Goal: Information Seeking & Learning: Learn about a topic

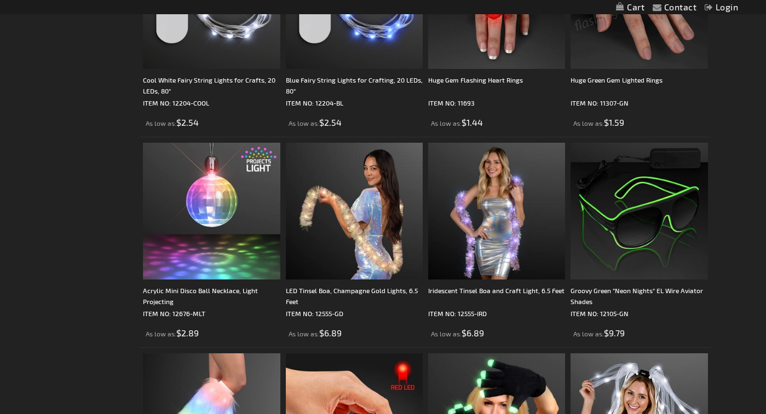
scroll to position [1916, 0]
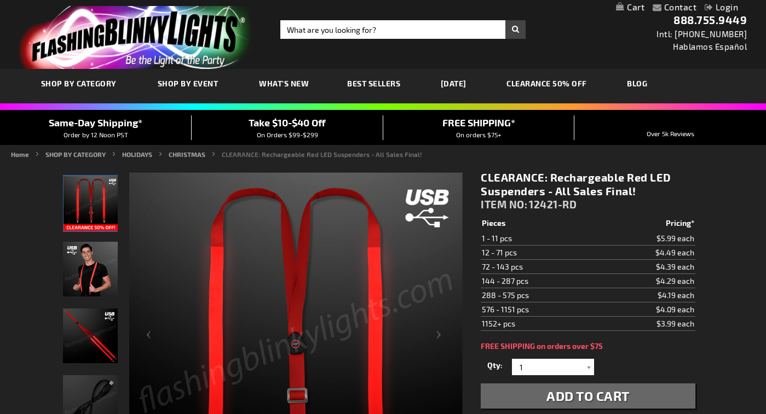
click at [93, 268] on img "Male displaying Light Up Red Rechargeable Suspenders" at bounding box center [90, 269] width 55 height 55
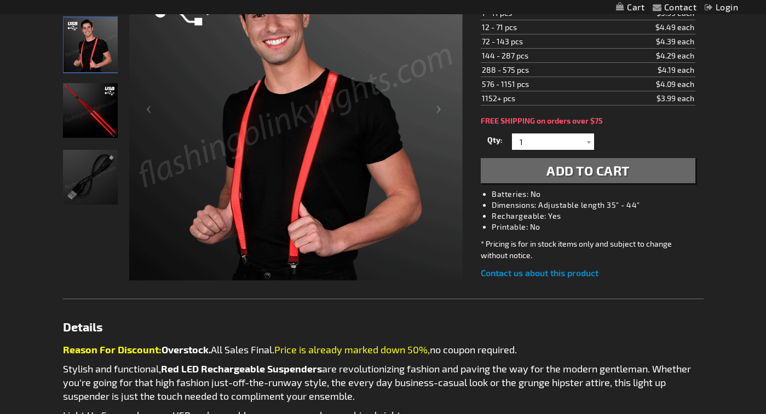
scroll to position [164, 0]
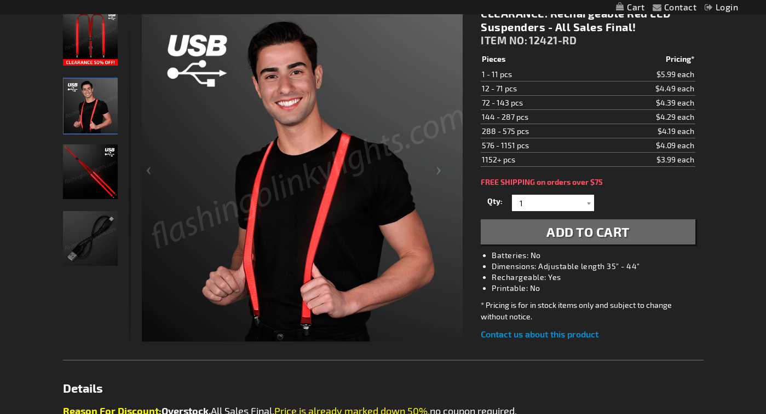
click at [391, 286] on img at bounding box center [308, 175] width 333 height 333
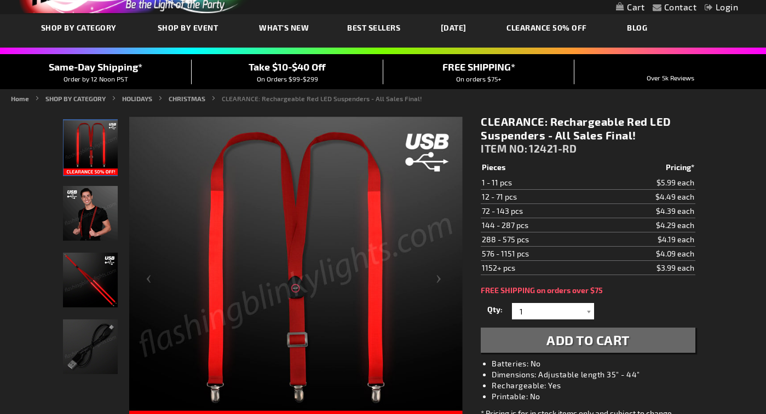
scroll to position [55, 0]
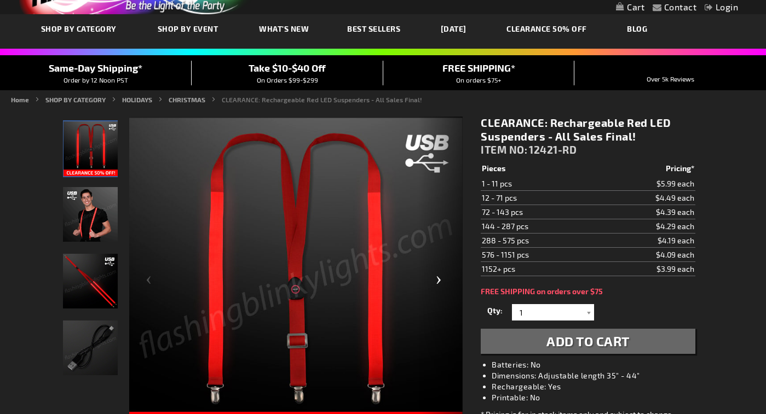
click at [431, 259] on div "Next" at bounding box center [441, 285] width 44 height 336
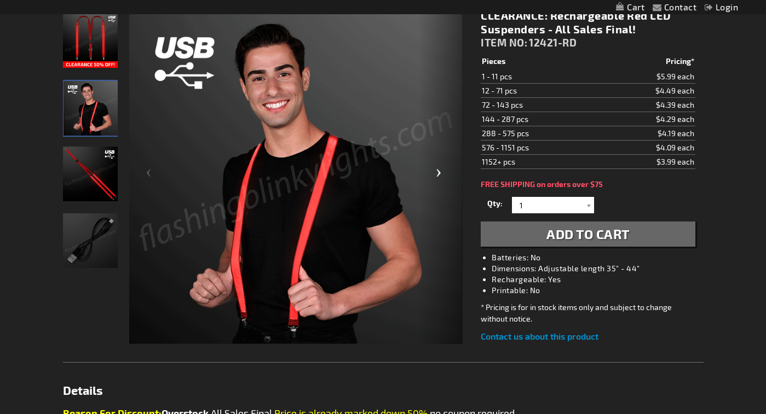
scroll to position [164, 0]
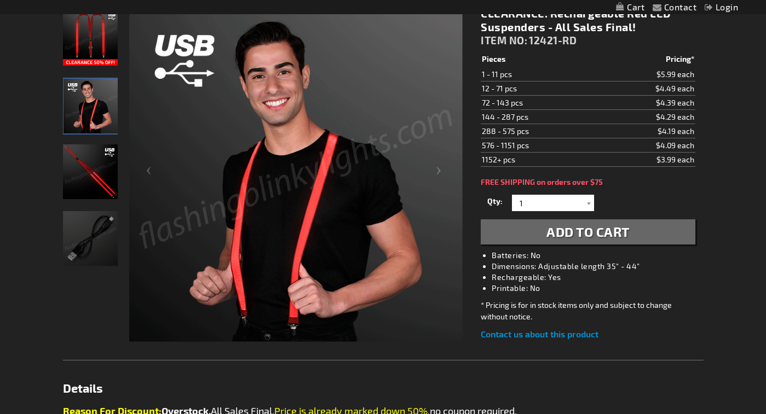
click at [84, 223] on img "Light Up Red Rechargeable Suspenders USB Cord" at bounding box center [90, 238] width 55 height 55
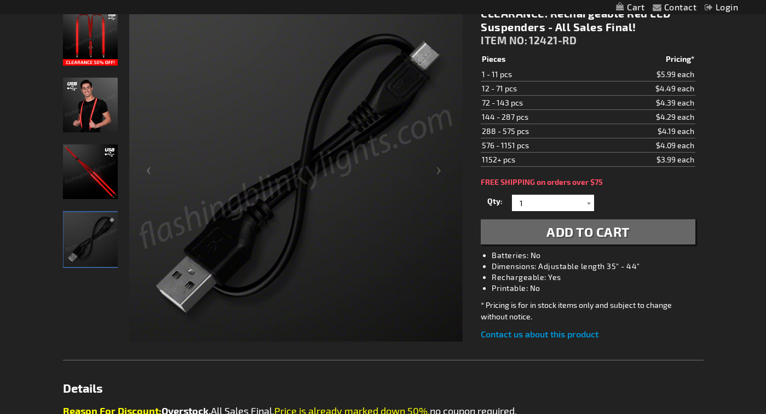
click at [367, 244] on img at bounding box center [295, 175] width 333 height 333
click at [80, 106] on img "Male displaying Light Up Red Rechargeable Suspenders" at bounding box center [90, 105] width 55 height 55
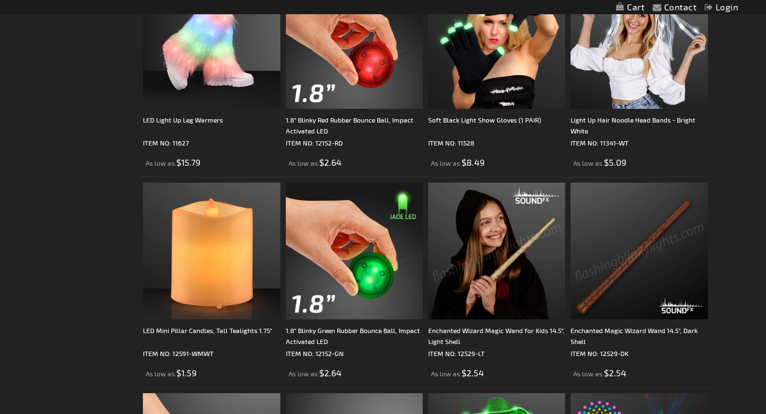
scroll to position [2299, 0]
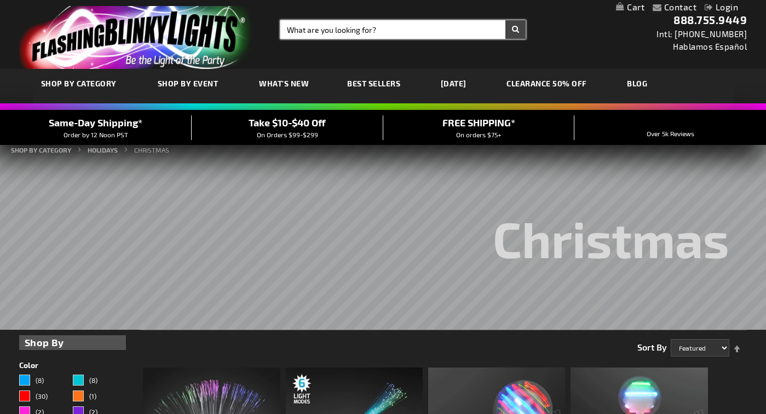
click at [388, 27] on input "Search" at bounding box center [402, 29] width 245 height 19
type input "Reindeer hat"
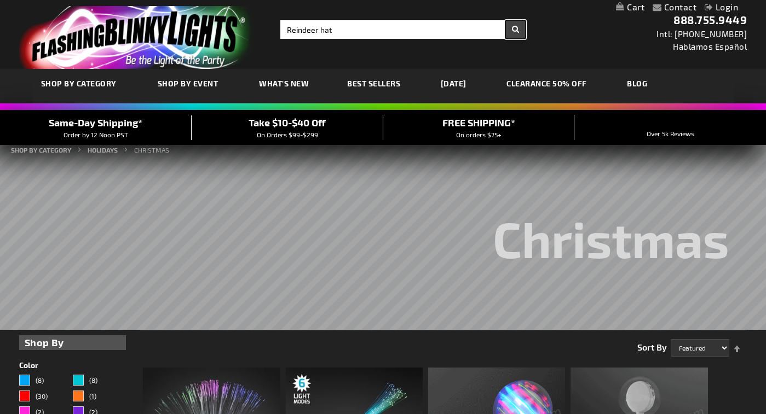
click at [515, 27] on button "Search" at bounding box center [515, 29] width 20 height 19
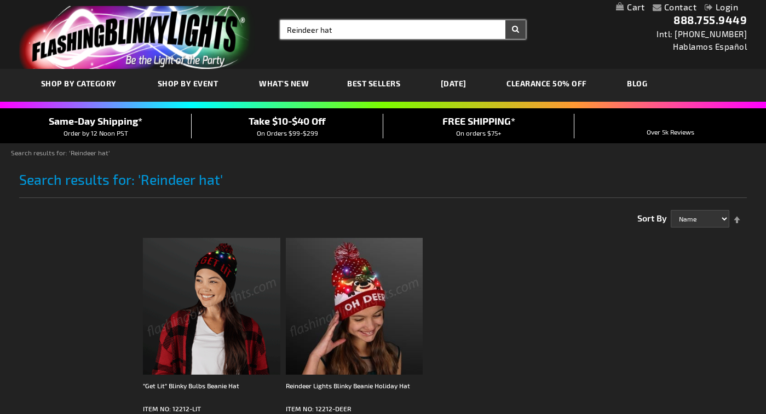
drag, startPoint x: 347, startPoint y: 29, endPoint x: 320, endPoint y: 31, distance: 27.4
click at [320, 31] on input "Reindeer hat" at bounding box center [402, 29] width 245 height 19
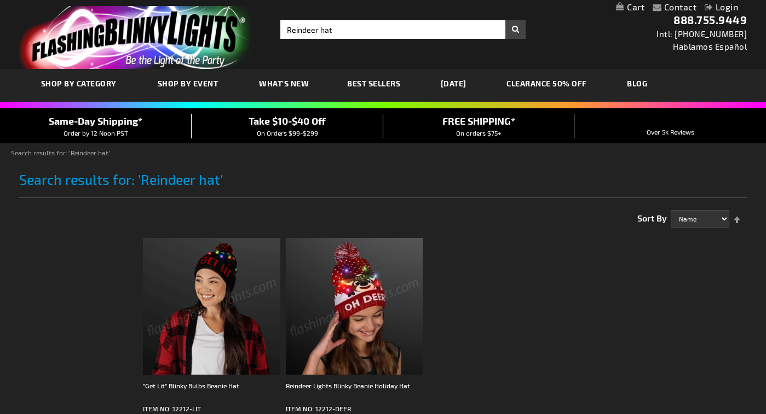
click at [568, 25] on div "Toggle Nav Search Search Reindeer hat × Search 888.755.9449 Intl: 818-753-8303 …" at bounding box center [383, 34] width 766 height 69
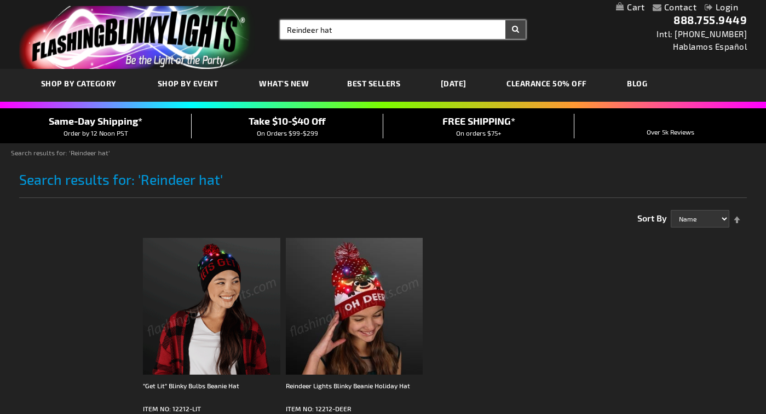
click at [332, 30] on input "Reindeer hat" at bounding box center [402, 29] width 245 height 19
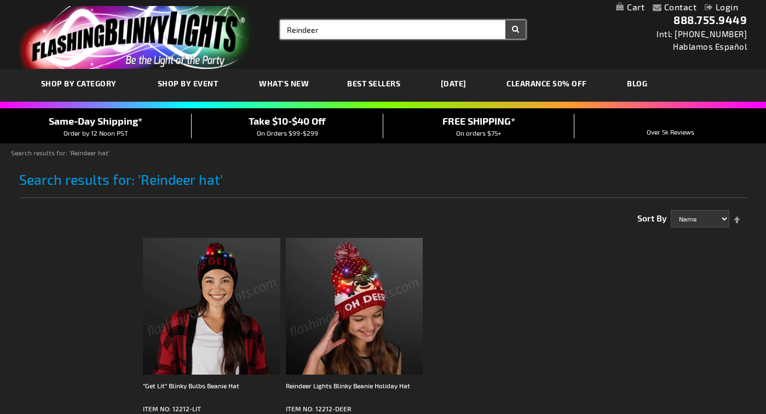
type input "Reindeer"
click at [518, 30] on button "Search" at bounding box center [515, 29] width 20 height 19
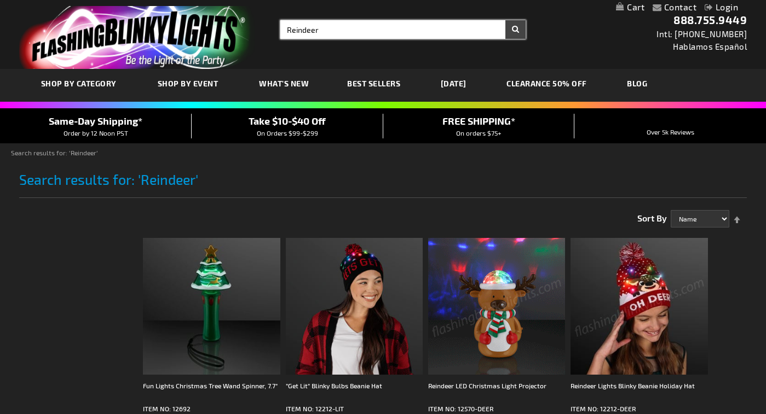
type input "Reindeer"
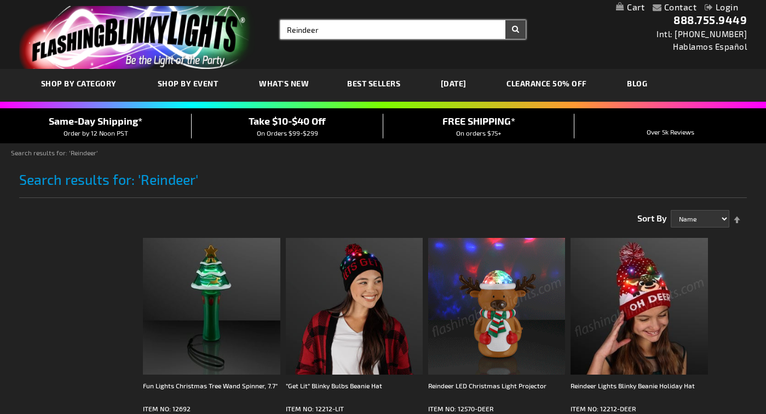
drag, startPoint x: 326, startPoint y: 32, endPoint x: 256, endPoint y: 28, distance: 69.6
click at [256, 28] on div "Toggle Nav Search Search Reindeer × Search 888.755.9449 Intl: [PHONE_NUMBER] Ha…" at bounding box center [383, 34] width 766 height 69
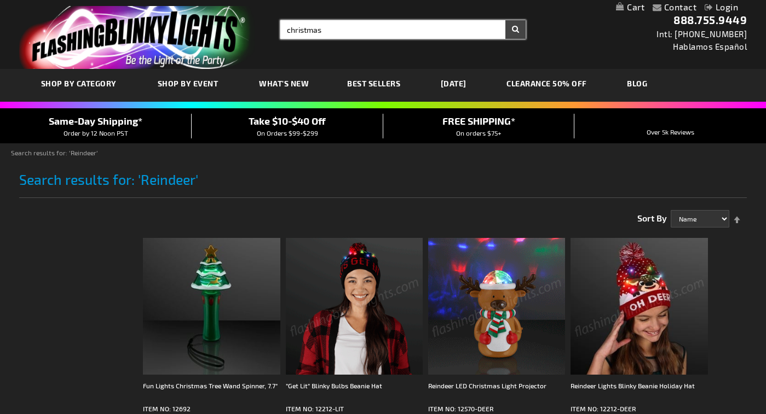
type input "christmas"
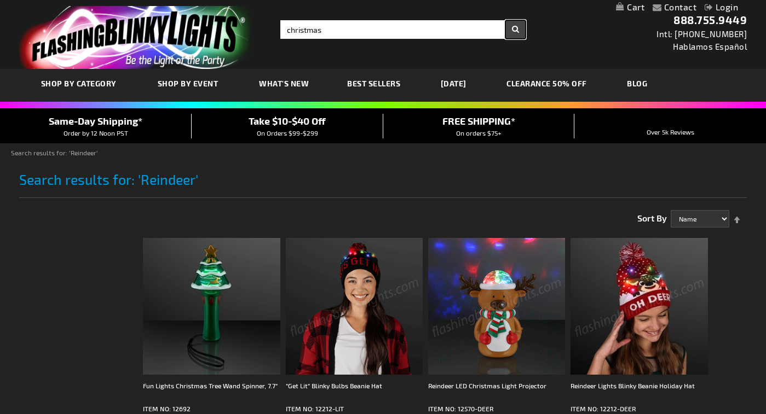
click at [516, 30] on button "Search" at bounding box center [515, 29] width 20 height 19
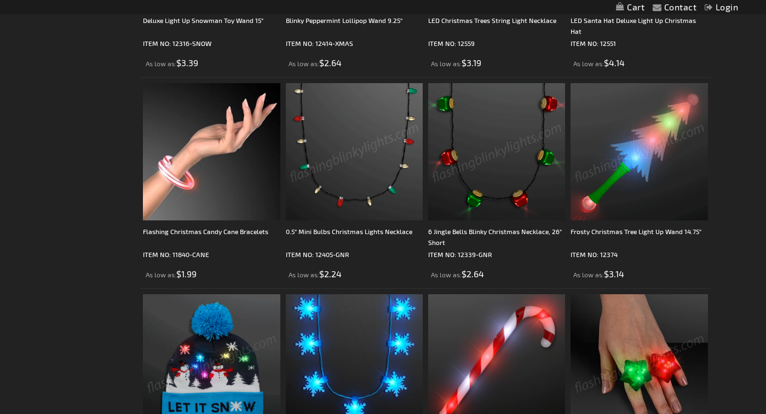
scroll to position [2189, 0]
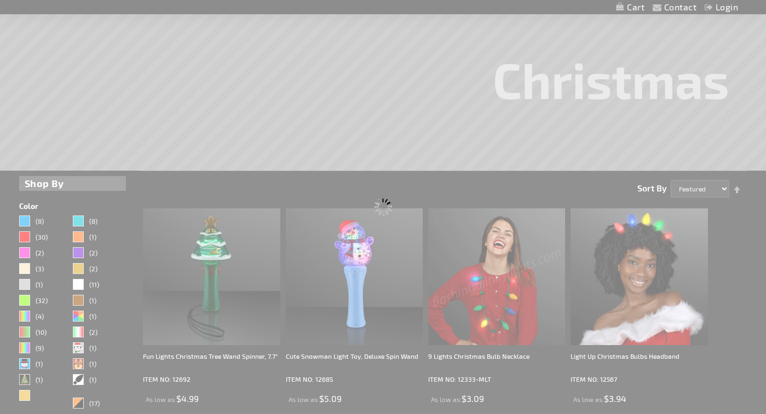
scroll to position [2, 0]
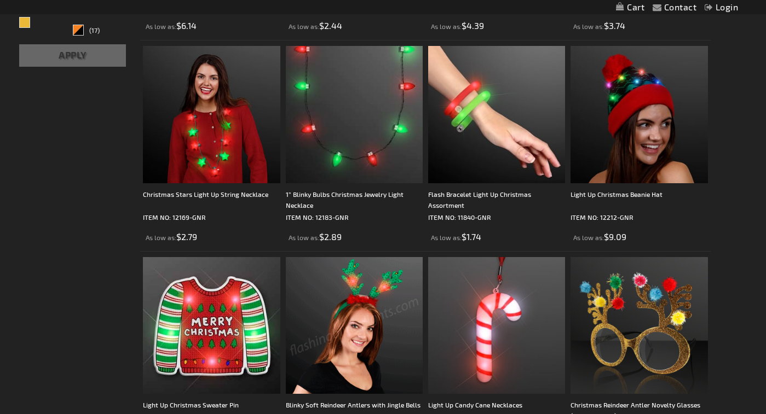
scroll to position [547, 0]
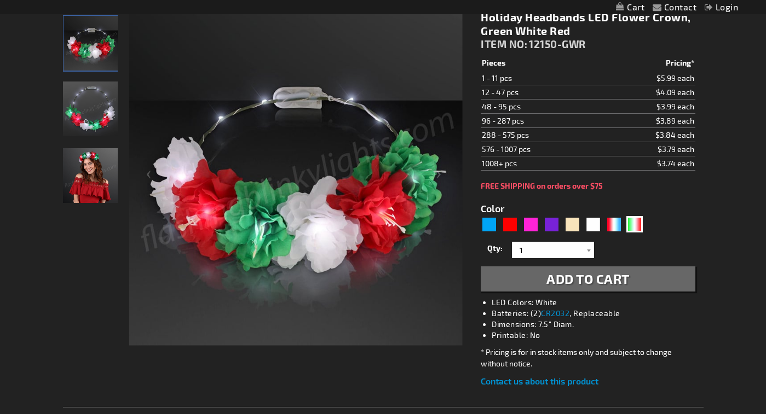
scroll to position [164, 0]
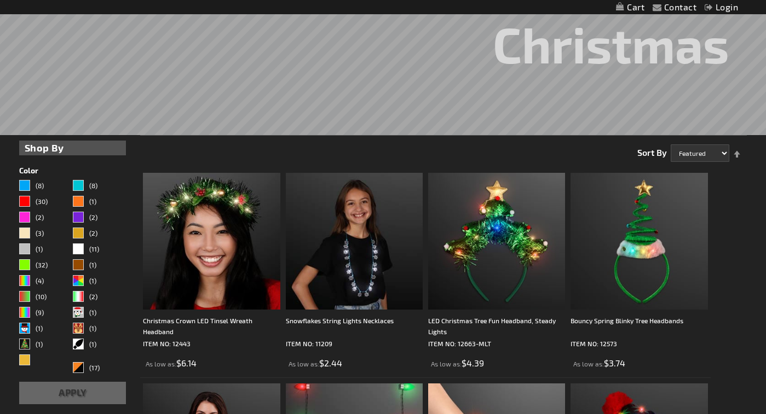
scroll to position [109, 0]
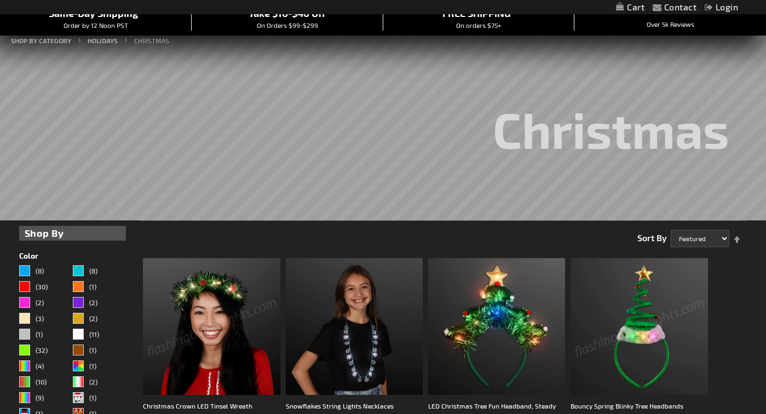
click at [191, 292] on img at bounding box center [211, 326] width 137 height 137
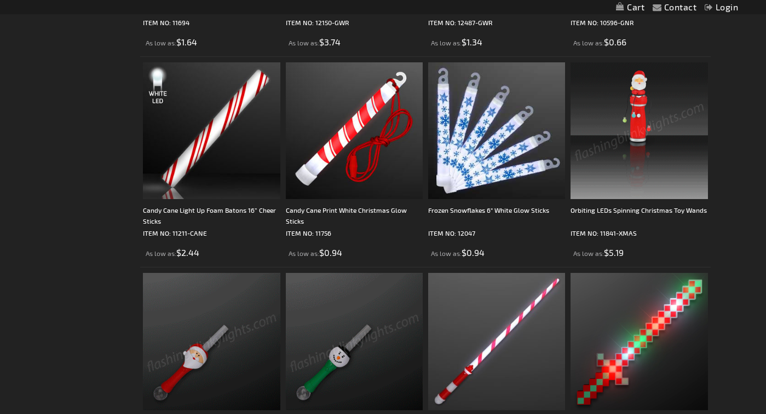
scroll to position [1150, 0]
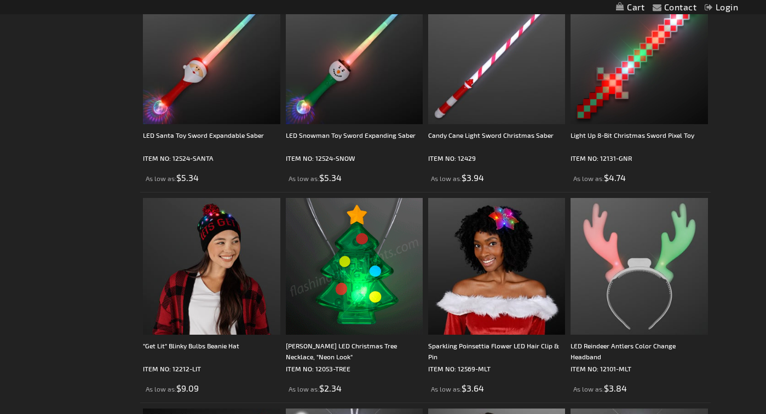
scroll to position [1424, 0]
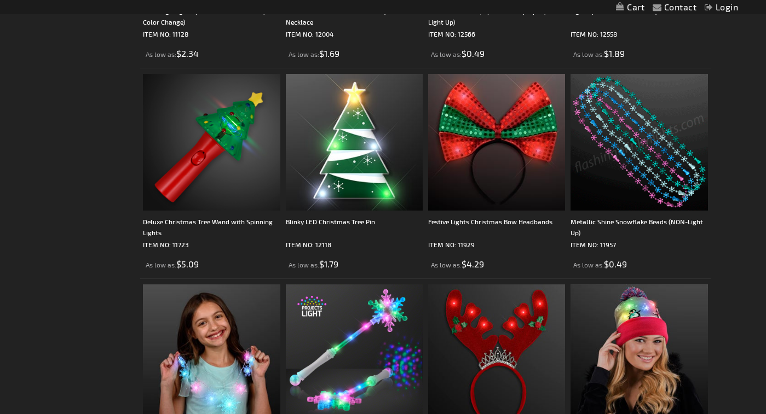
scroll to position [2026, 0]
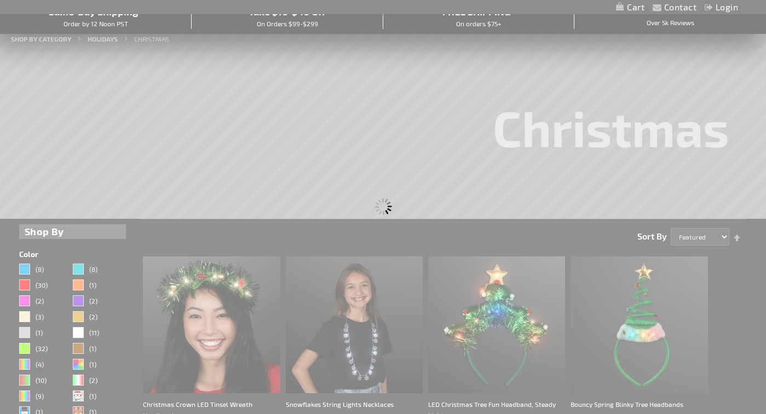
scroll to position [0, 0]
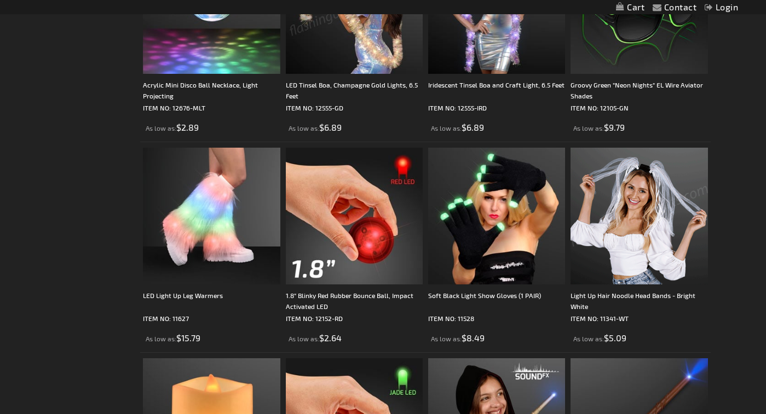
scroll to position [2135, 0]
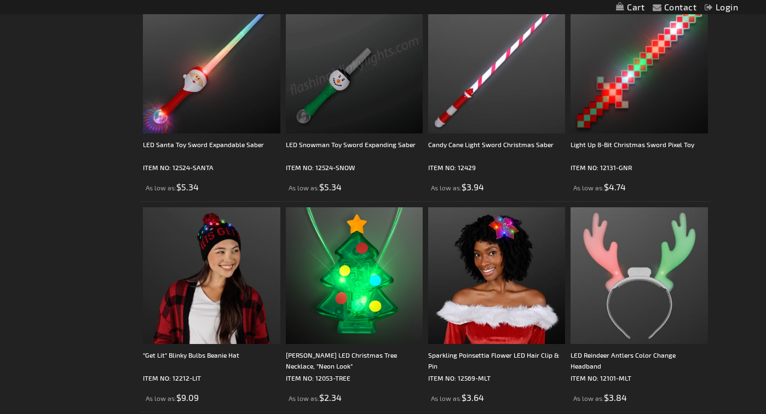
scroll to position [1423, 0]
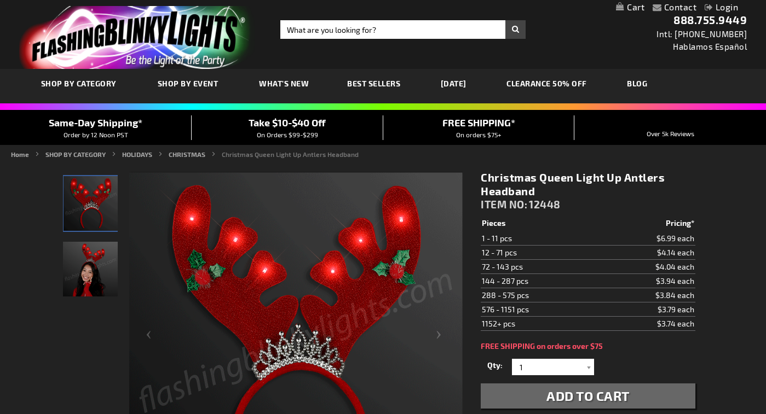
click at [80, 261] on img "Woman wearing Light Up Christmas Queen Antlers Headband" at bounding box center [90, 269] width 55 height 55
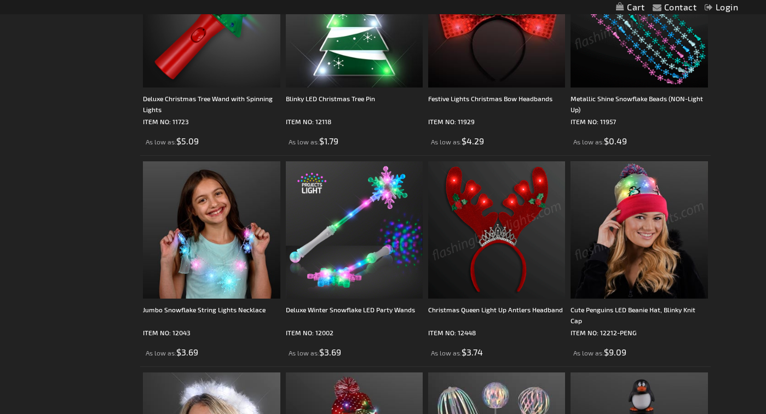
scroll to position [2135, 0]
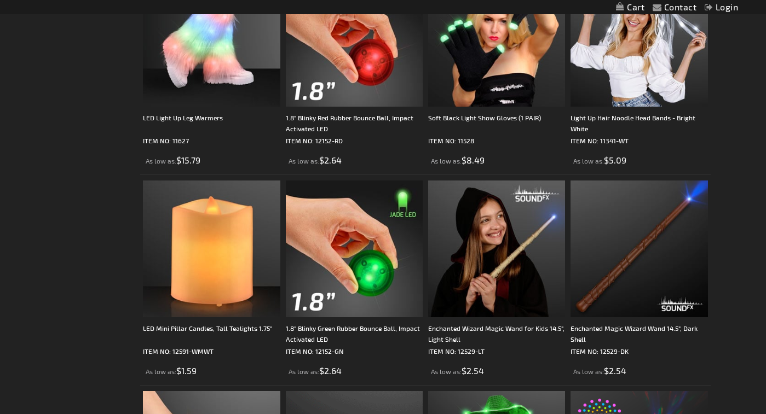
scroll to position [2299, 0]
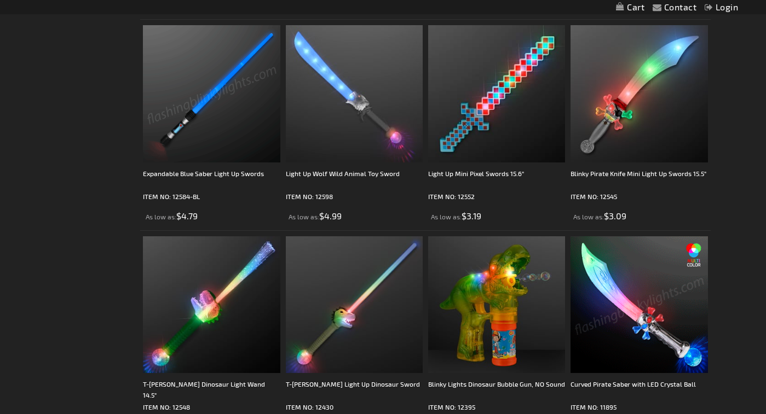
scroll to position [2244, 0]
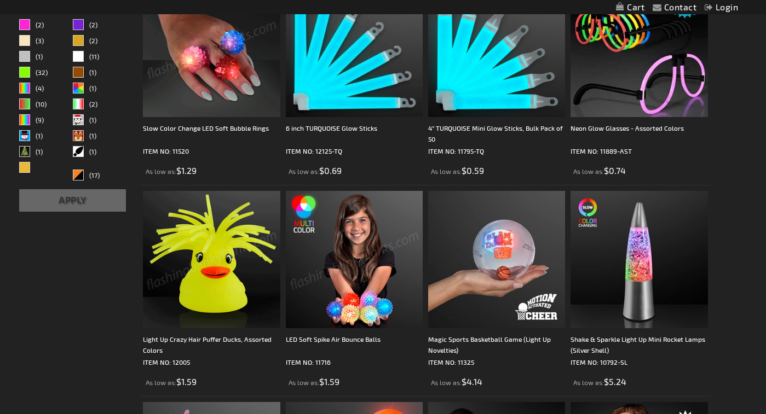
scroll to position [164, 0]
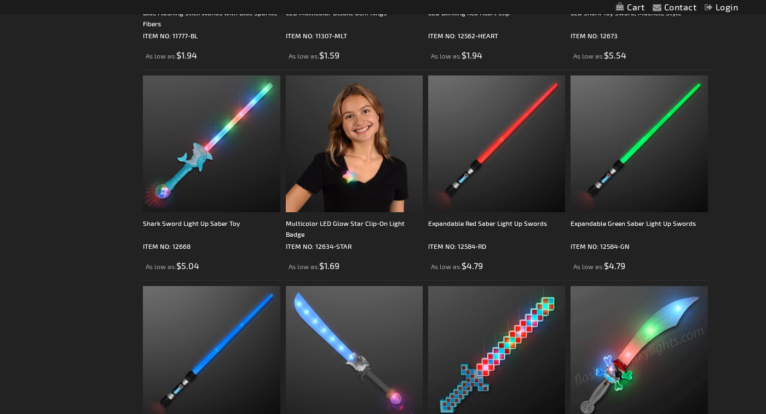
scroll to position [2025, 0]
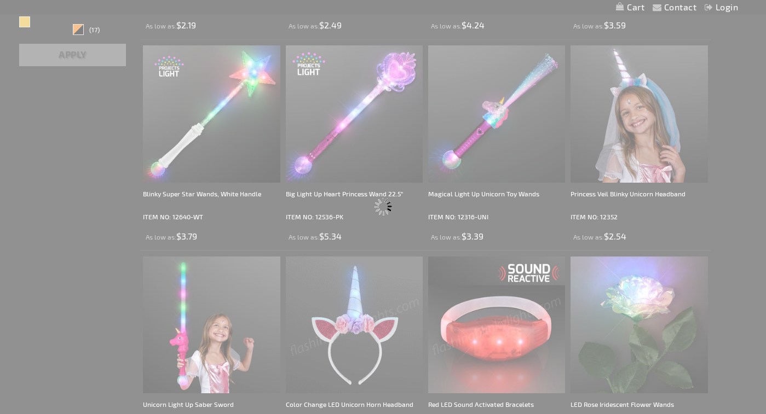
scroll to position [2, 0]
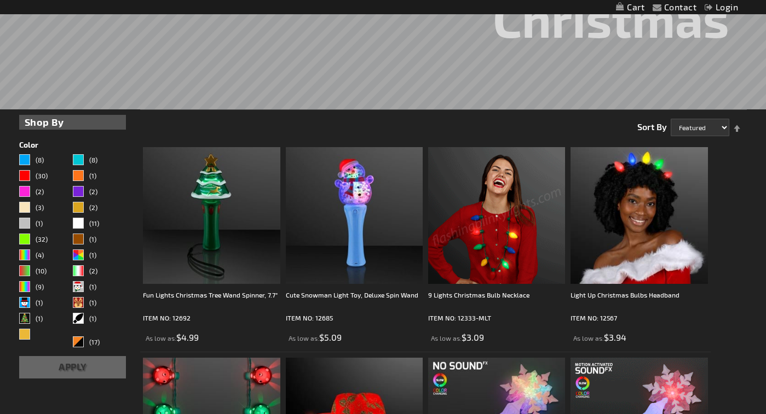
scroll to position [219, 0]
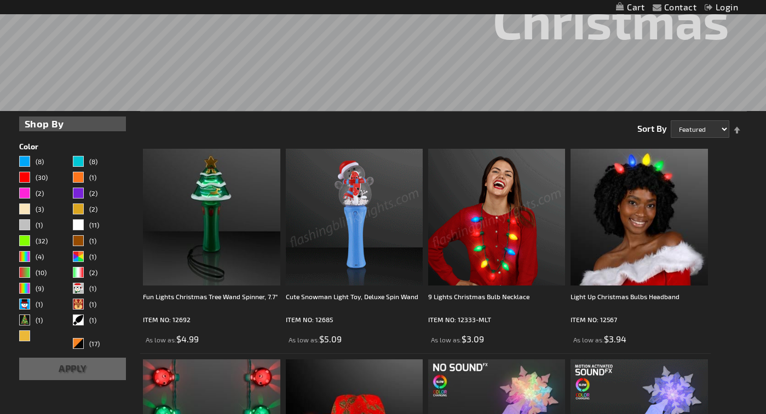
click at [428, 214] on img at bounding box center [496, 217] width 137 height 137
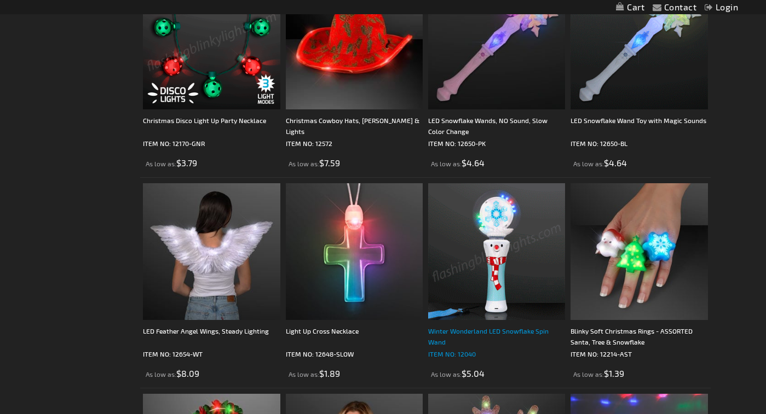
scroll to position [658, 0]
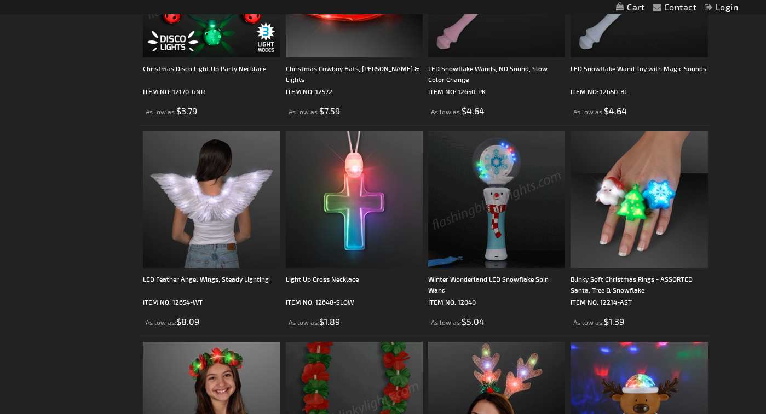
click at [297, 342] on img at bounding box center [354, 410] width 137 height 137
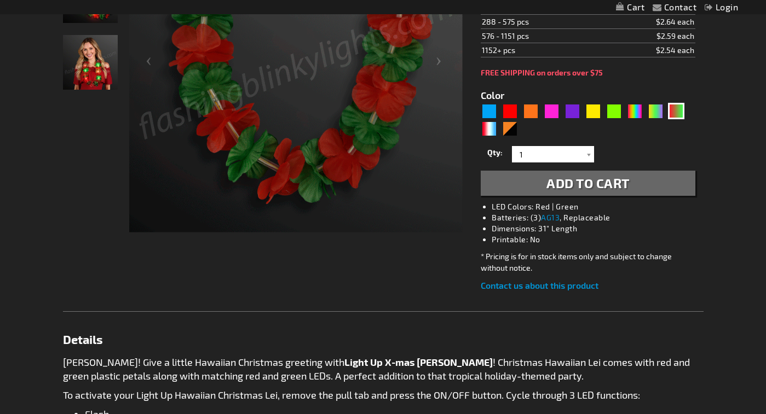
scroll to position [109, 0]
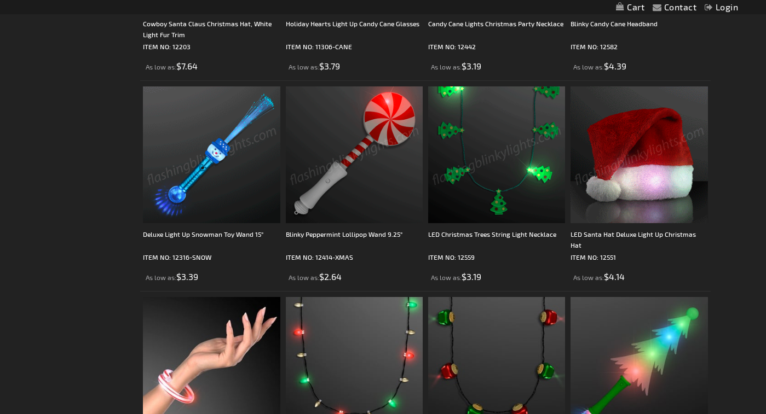
scroll to position [1863, 0]
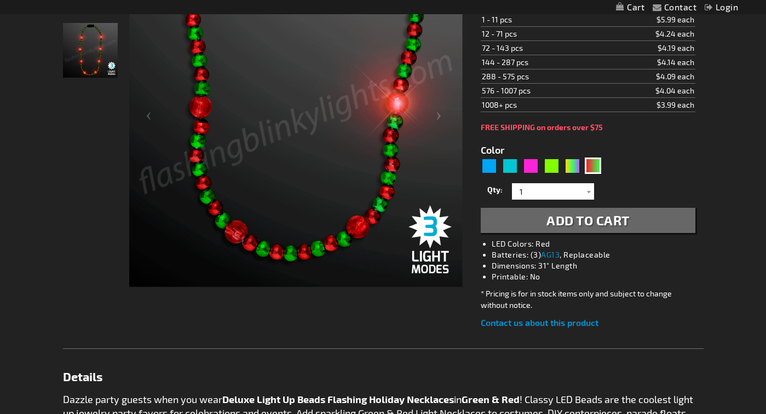
scroll to position [55, 0]
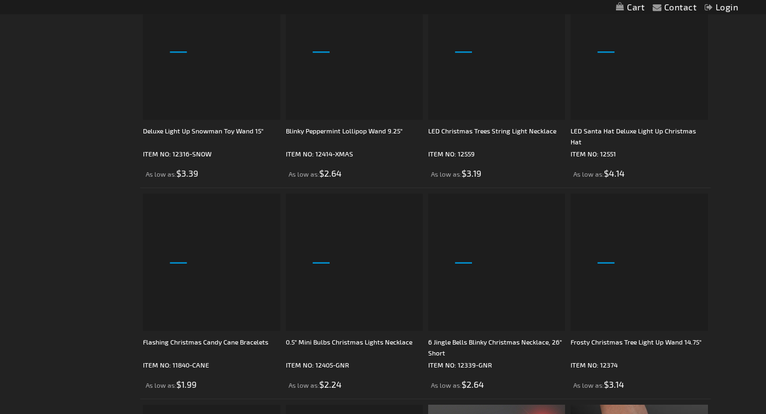
scroll to position [2137, 0]
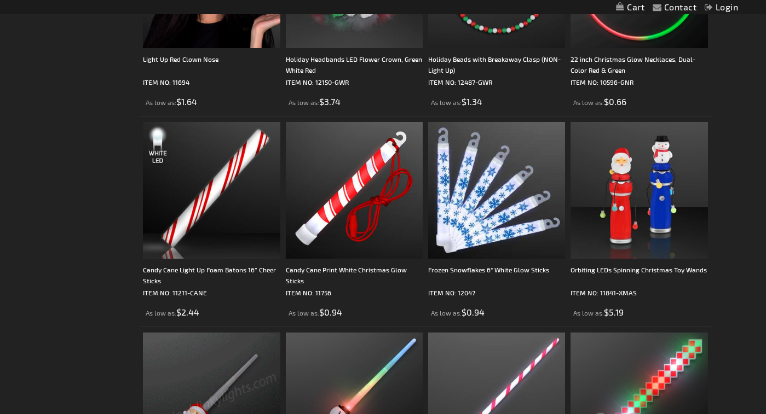
scroll to position [1095, 0]
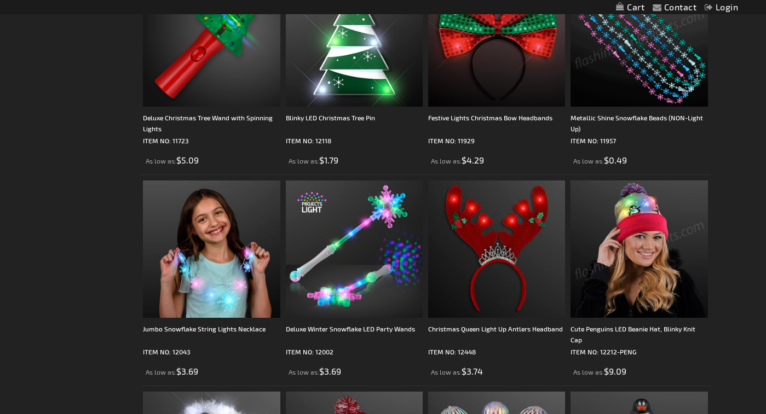
scroll to position [2135, 0]
